Goal: Check status: Check status

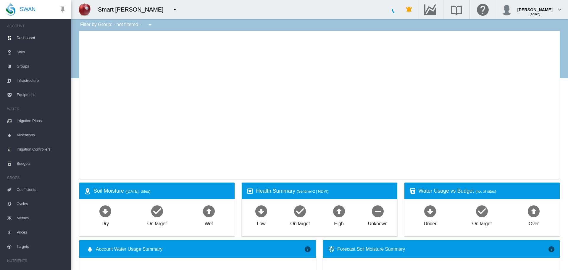
type input "**********"
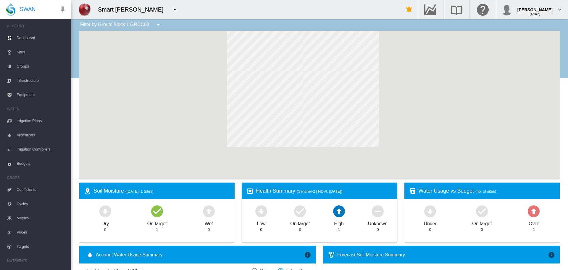
click at [172, 10] on md-icon "icon-menu-down" at bounding box center [174, 9] width 7 height 7
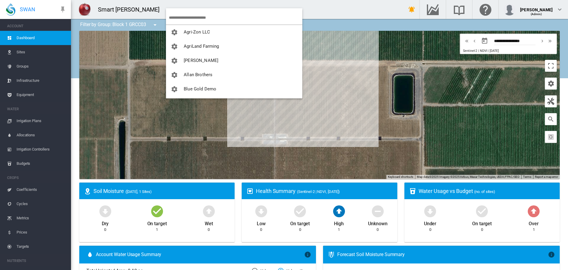
click at [172, 15] on input "search" at bounding box center [235, 18] width 133 height 14
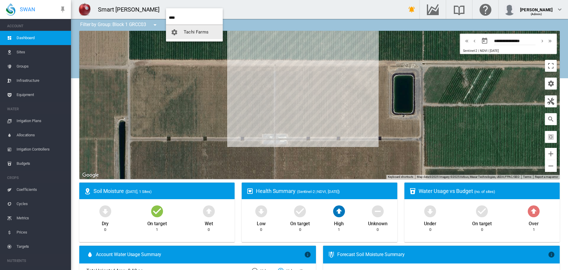
type input "****"
click at [177, 33] on md-icon "icon-cog" at bounding box center [174, 32] width 7 height 7
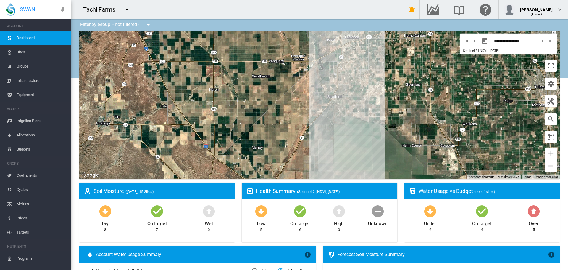
drag, startPoint x: 359, startPoint y: 165, endPoint x: 325, endPoint y: 117, distance: 58.1
click at [325, 117] on div at bounding box center [319, 105] width 480 height 148
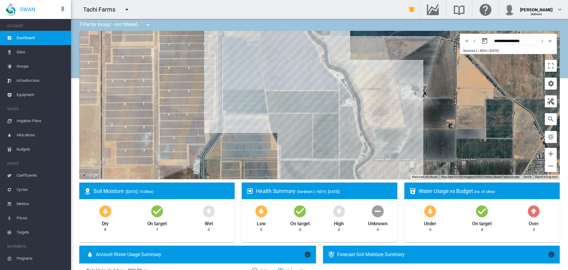
drag, startPoint x: 310, startPoint y: 83, endPoint x: 327, endPoint y: 184, distance: 102.8
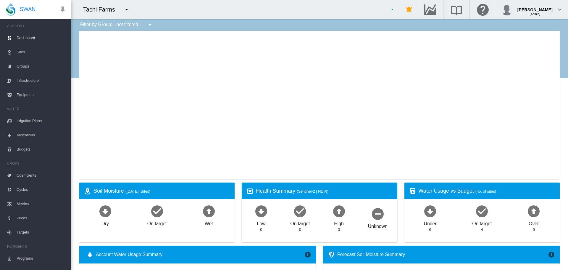
type input "**********"
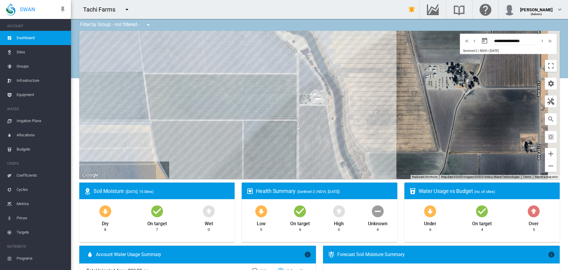
drag, startPoint x: 365, startPoint y: 111, endPoint x: 334, endPoint y: 112, distance: 30.8
click at [334, 112] on div at bounding box center [319, 105] width 480 height 148
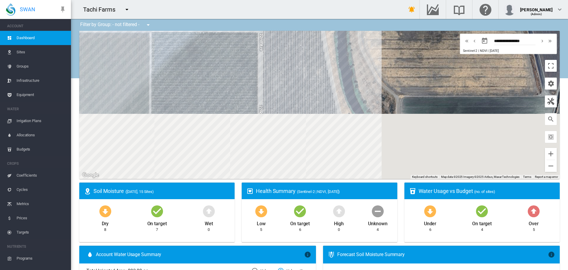
drag, startPoint x: 283, startPoint y: 126, endPoint x: 284, endPoint y: 7, distance: 119.2
click at [284, 7] on div "Tachi Farms Agri-Zon LLC AgriLand Farming Demo NCWA" at bounding box center [319, 135] width 497 height 270
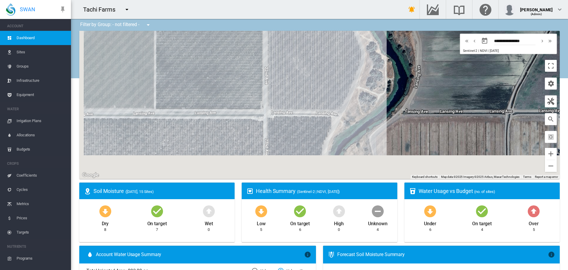
drag, startPoint x: 288, startPoint y: 129, endPoint x: 294, endPoint y: 31, distance: 98.1
click at [294, 31] on div at bounding box center [319, 105] width 480 height 148
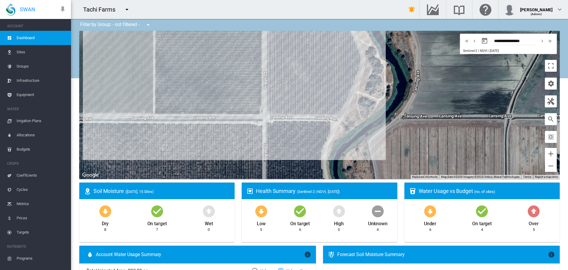
drag, startPoint x: 299, startPoint y: 113, endPoint x: 297, endPoint y: 135, distance: 22.2
click at [297, 135] on div at bounding box center [319, 105] width 480 height 148
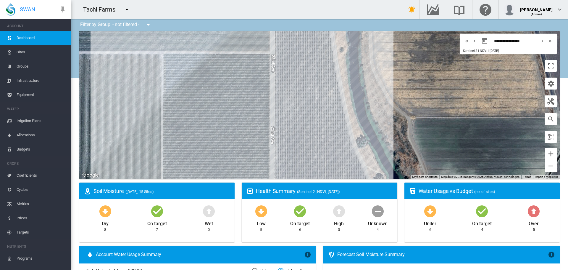
drag, startPoint x: 289, startPoint y: 73, endPoint x: 279, endPoint y: 94, distance: 23.4
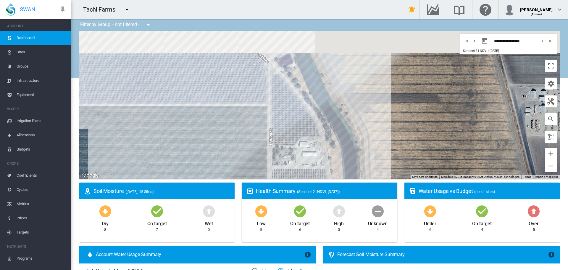
drag, startPoint x: 282, startPoint y: 47, endPoint x: 279, endPoint y: 195, distance: 147.4
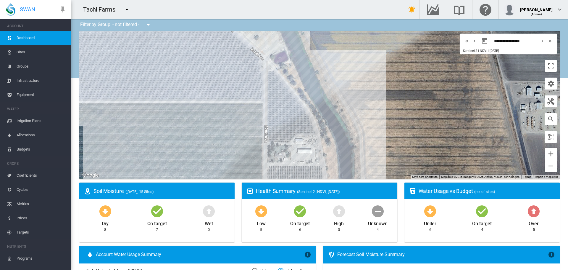
drag, startPoint x: 328, startPoint y: 156, endPoint x: 315, endPoint y: 113, distance: 44.8
click at [315, 113] on div at bounding box center [319, 105] width 480 height 148
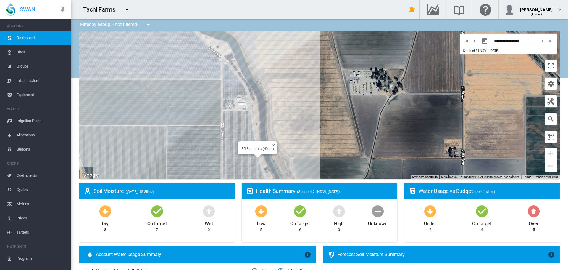
click at [233, 153] on div "F5 Pistachio (40 ac)" at bounding box center [319, 105] width 480 height 148
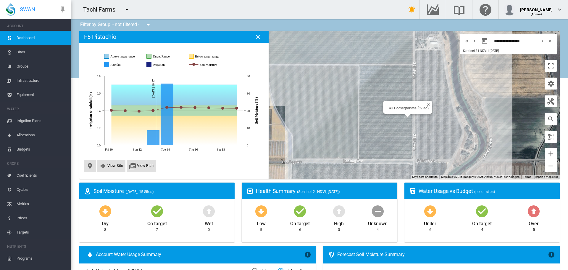
click at [376, 132] on div "F4B Pomegranate (52 ac)" at bounding box center [319, 105] width 480 height 148
